Goal: Find specific page/section: Find specific page/section

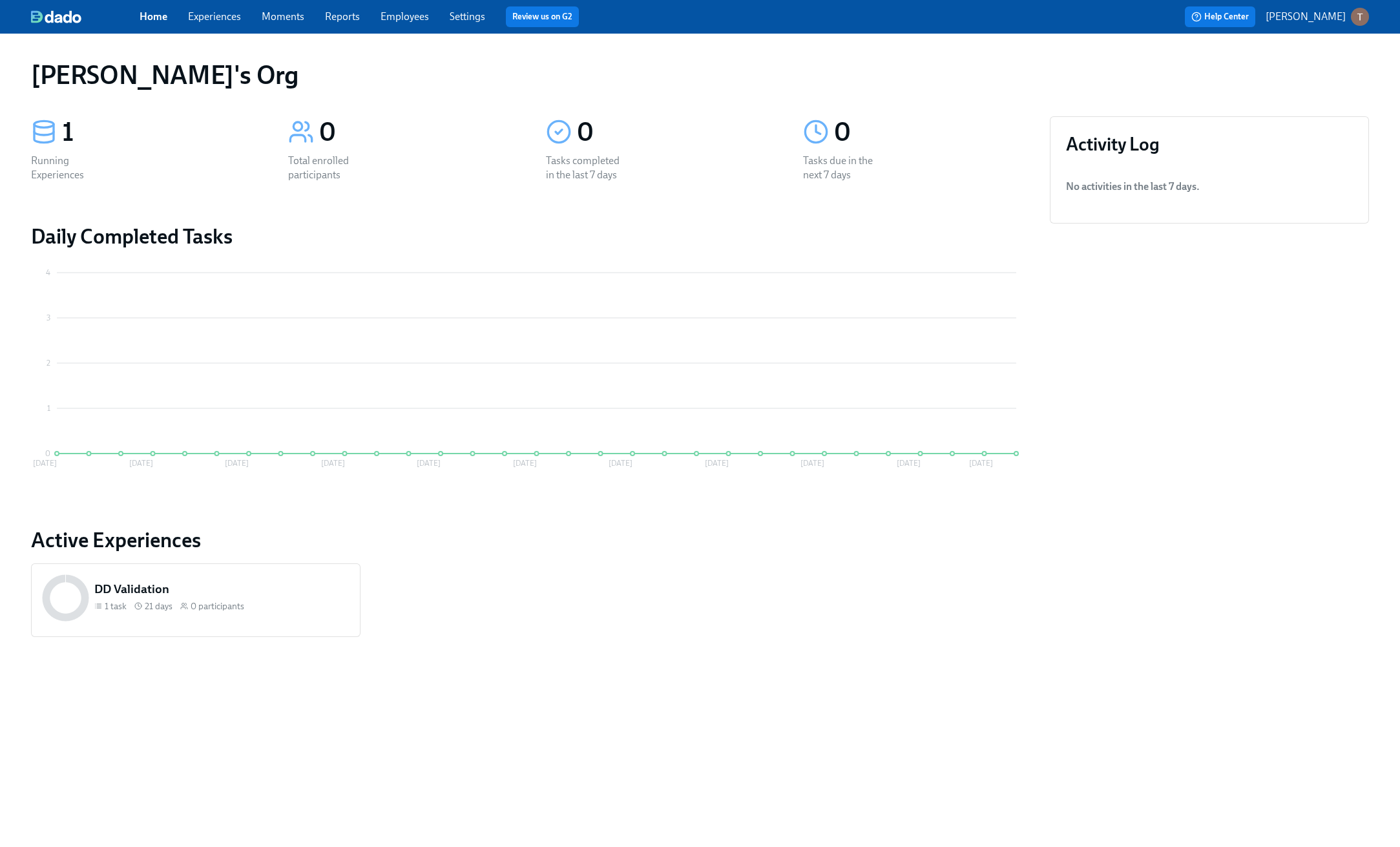
click at [407, 23] on link "Employees" at bounding box center [405, 16] width 49 height 12
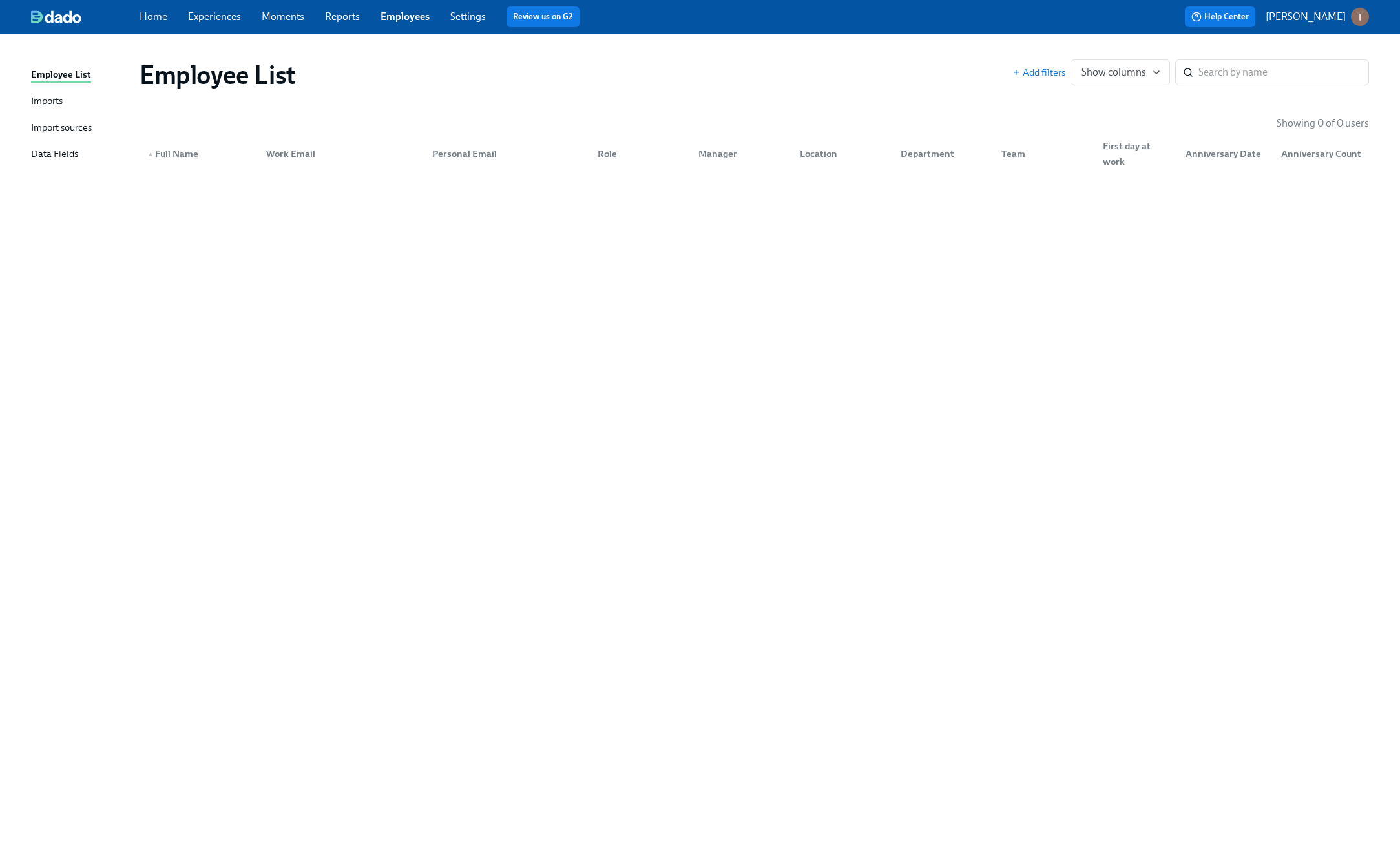
click at [1035, 79] on div "Add filters Show columns ​" at bounding box center [1190, 73] width 357 height 26
click at [1043, 70] on span "Add filters" at bounding box center [1038, 72] width 53 height 13
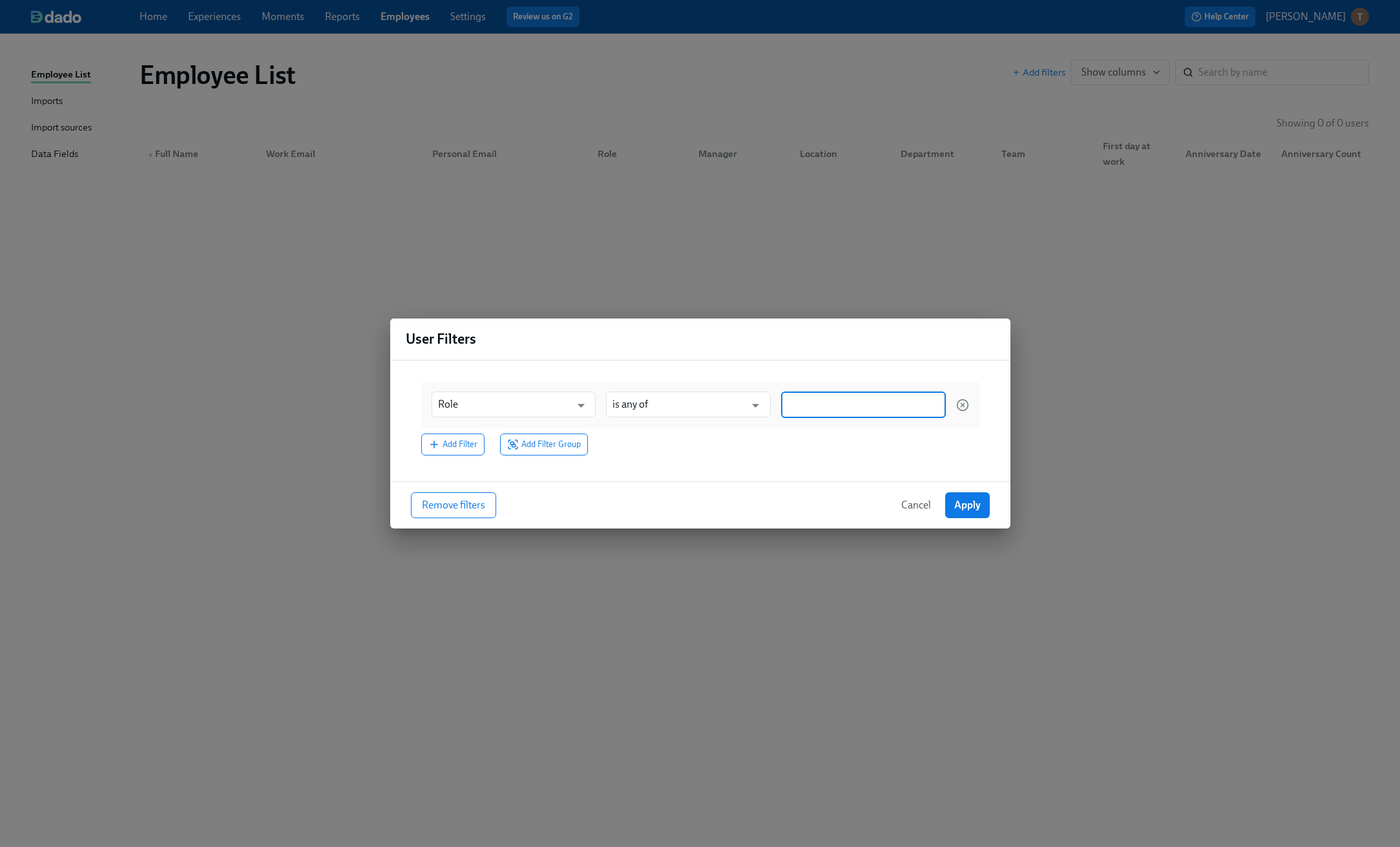
click at [862, 402] on input at bounding box center [862, 405] width 152 height 14
click at [838, 409] on input at bounding box center [862, 405] width 152 height 14
click at [736, 457] on div "Role ​ is any of ​ Add Filter Add Filter Group" at bounding box center [700, 419] width 579 height 95
click at [797, 411] on input at bounding box center [862, 405] width 152 height 14
click at [794, 462] on div "blank" at bounding box center [805, 468] width 36 height 16
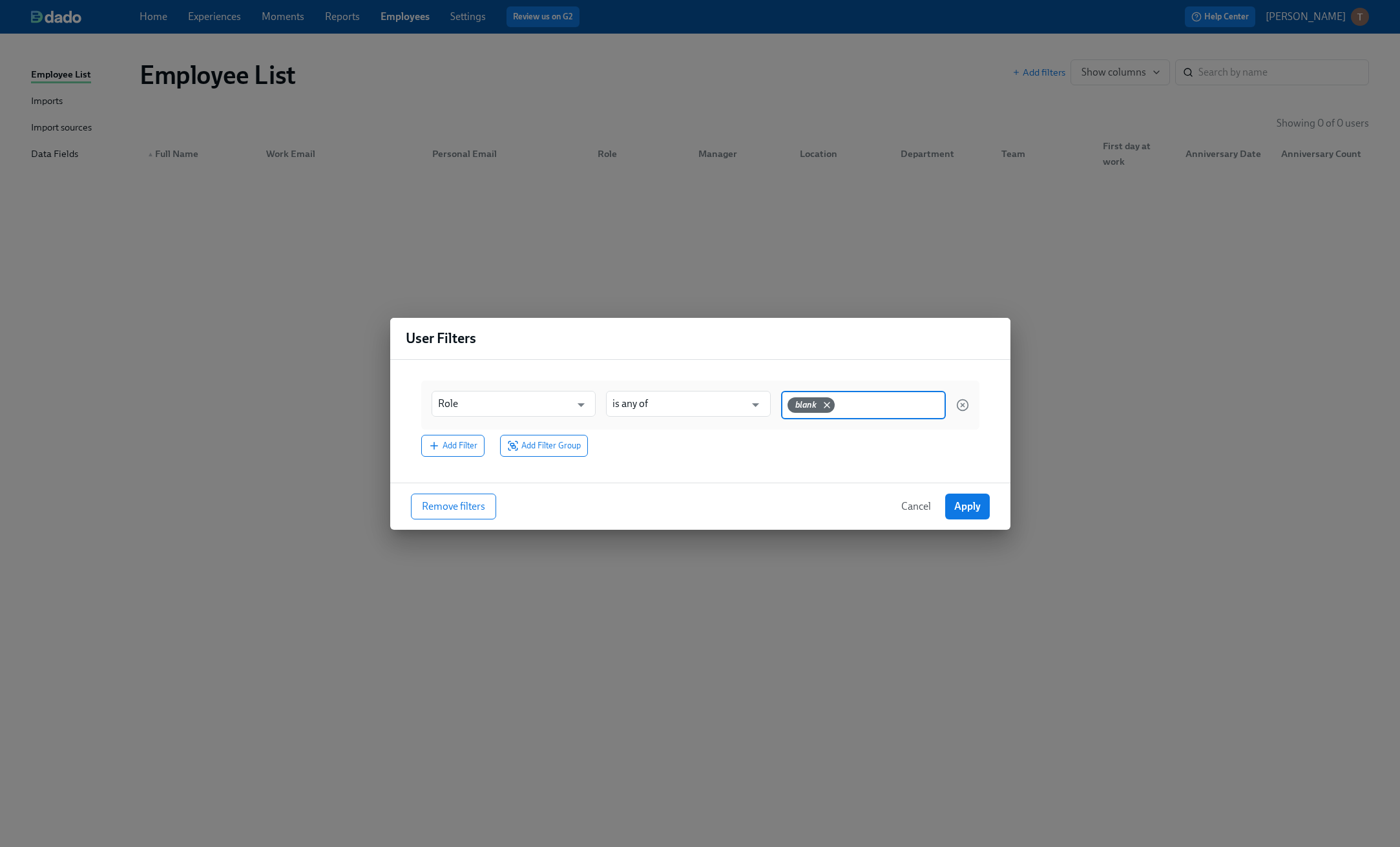
click at [865, 410] on input at bounding box center [888, 404] width 102 height 14
click at [782, 465] on div "Role ​ is any of ​ blank Add Filter Add Filter Group" at bounding box center [700, 418] width 579 height 95
